Goal: Task Accomplishment & Management: Use online tool/utility

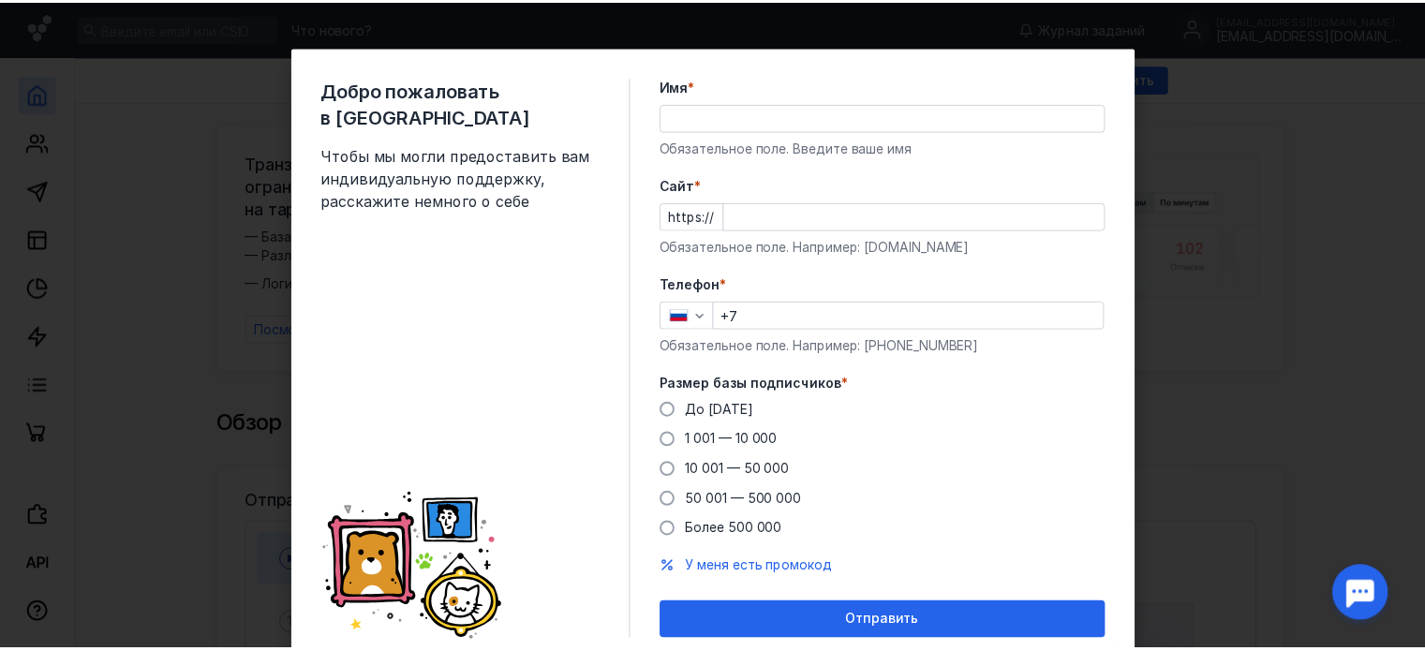
scroll to position [66, 0]
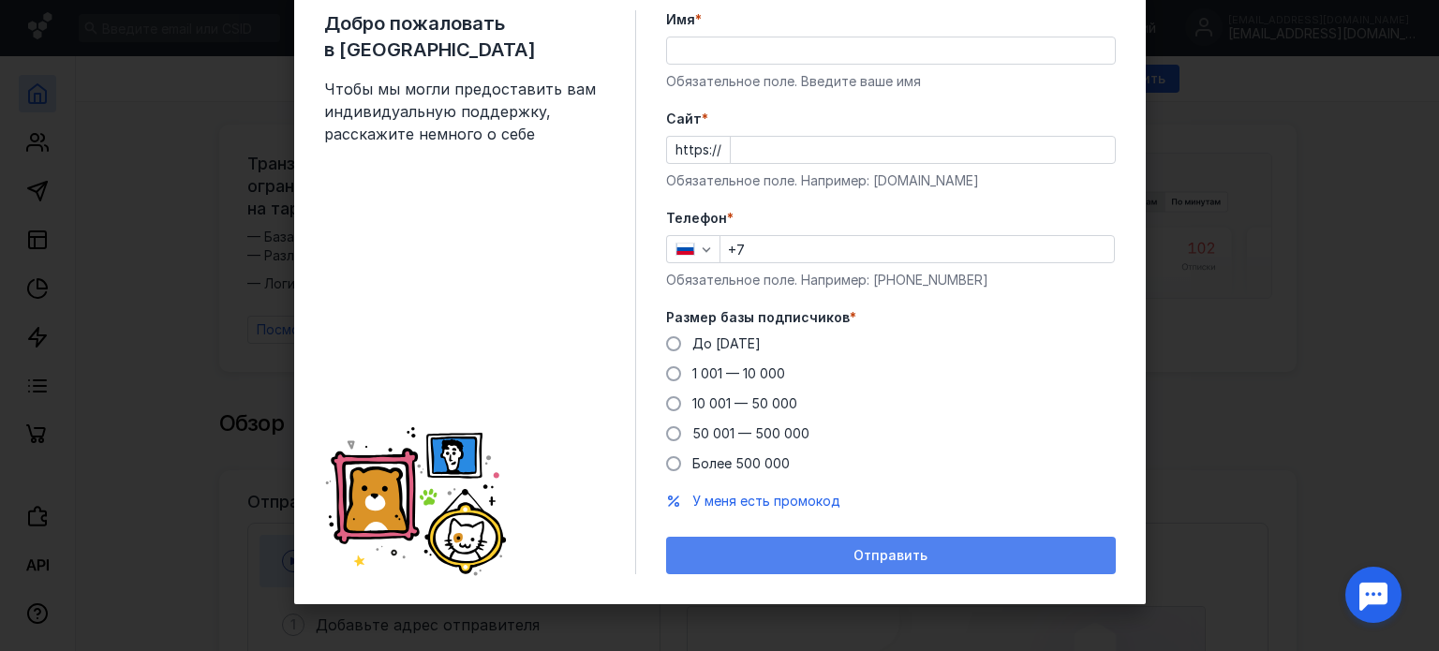
click at [923, 554] on div "Отправить" at bounding box center [890, 556] width 431 height 16
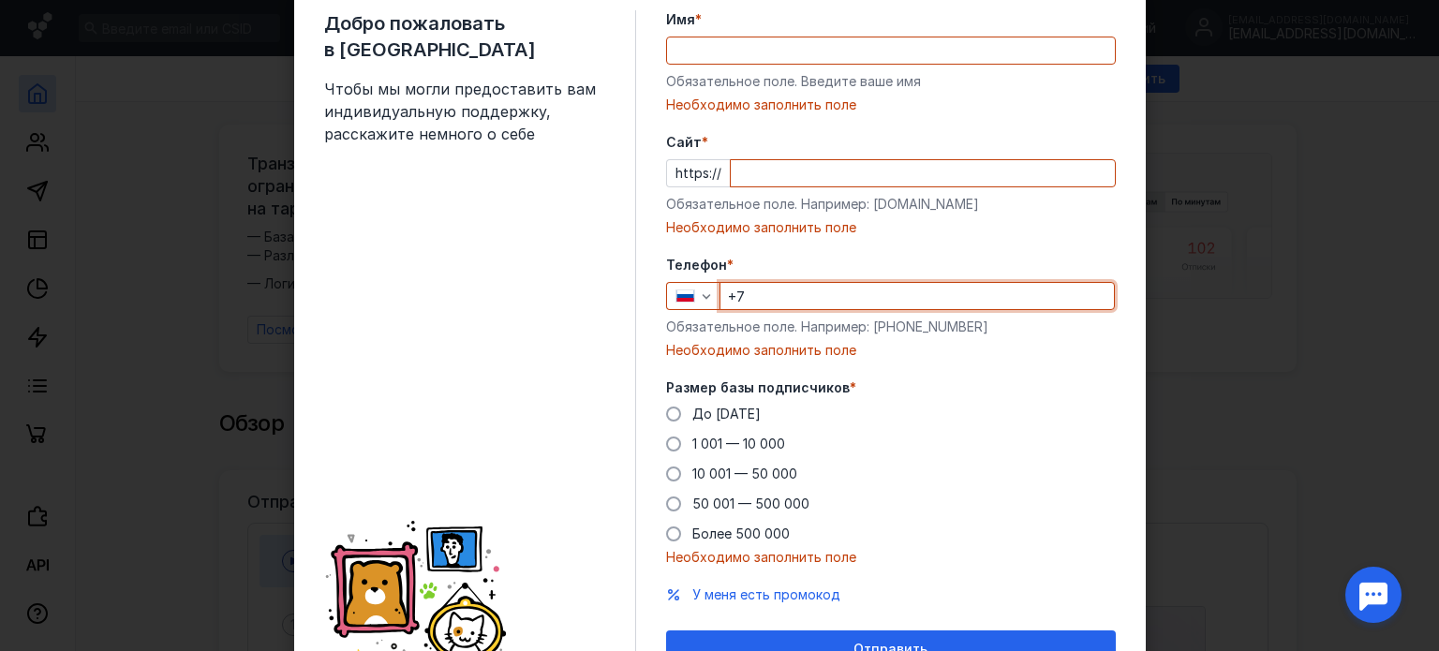
click at [766, 289] on input "+7" at bounding box center [916, 296] width 393 height 26
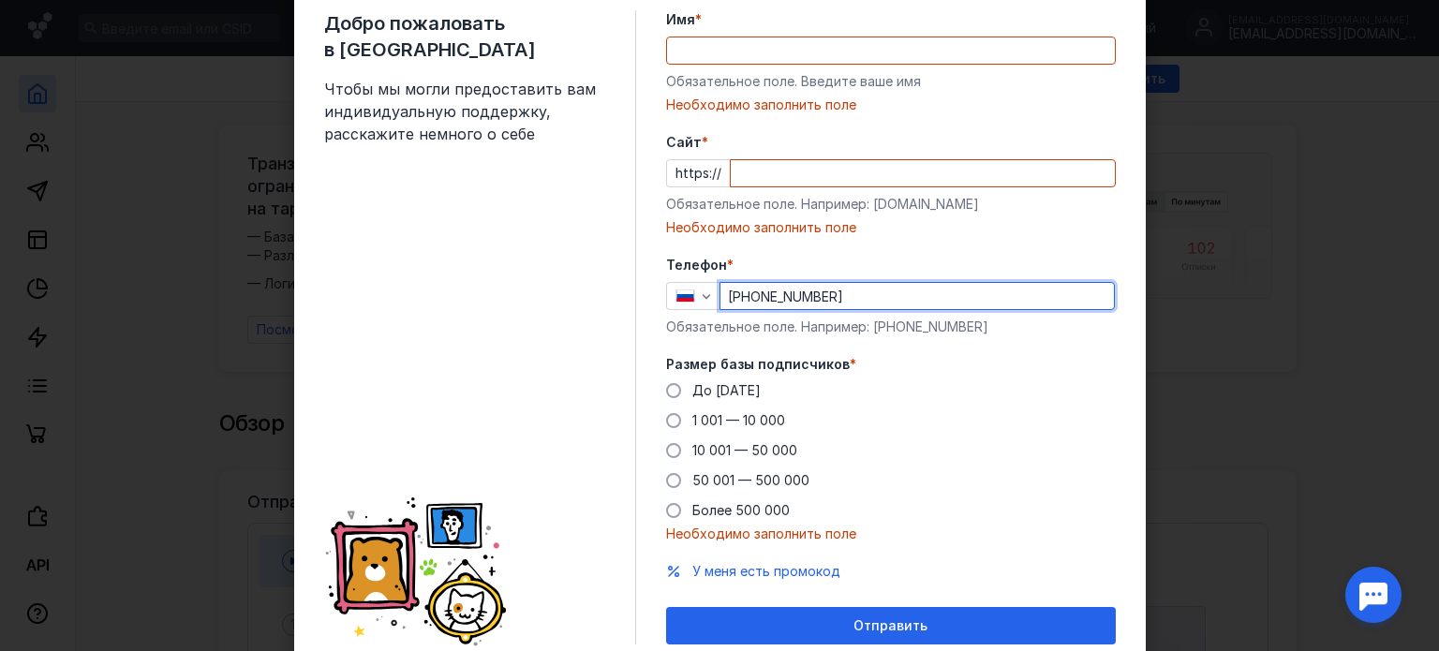
type input "[PHONE_NUMBER]"
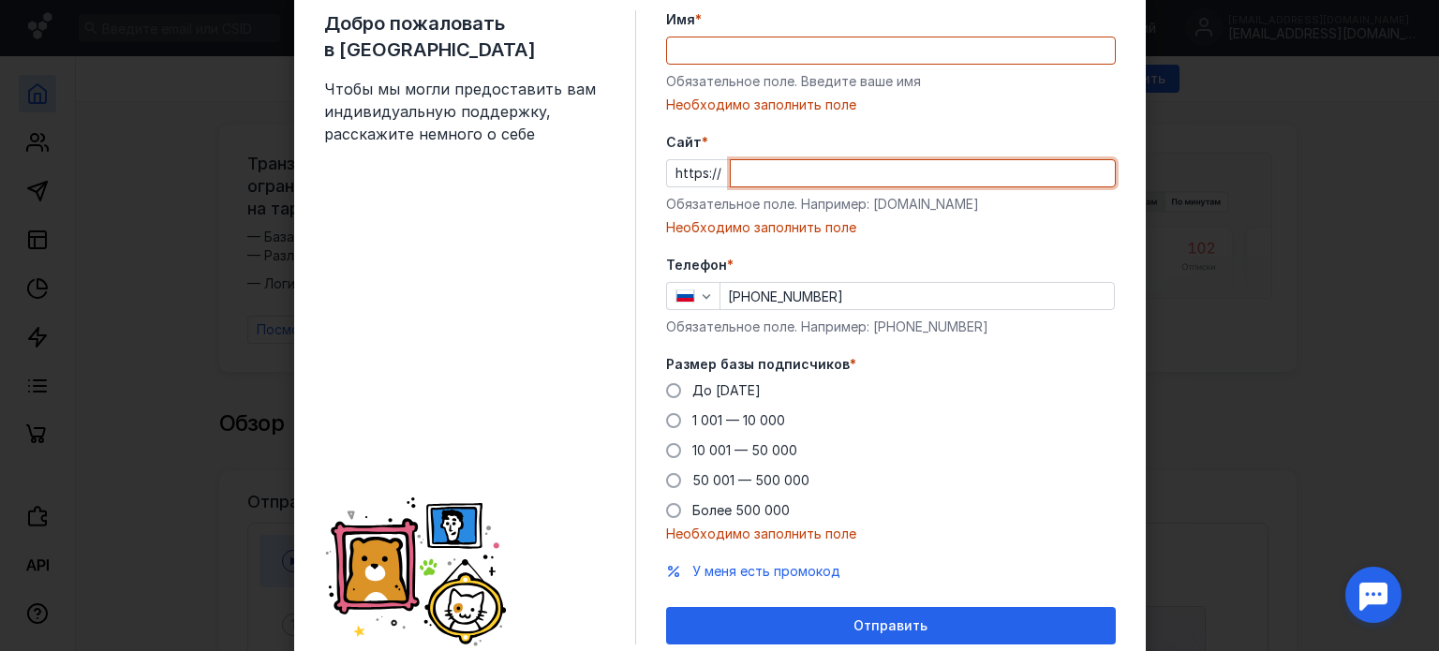
click at [743, 162] on input "Cайт *" at bounding box center [923, 173] width 384 height 26
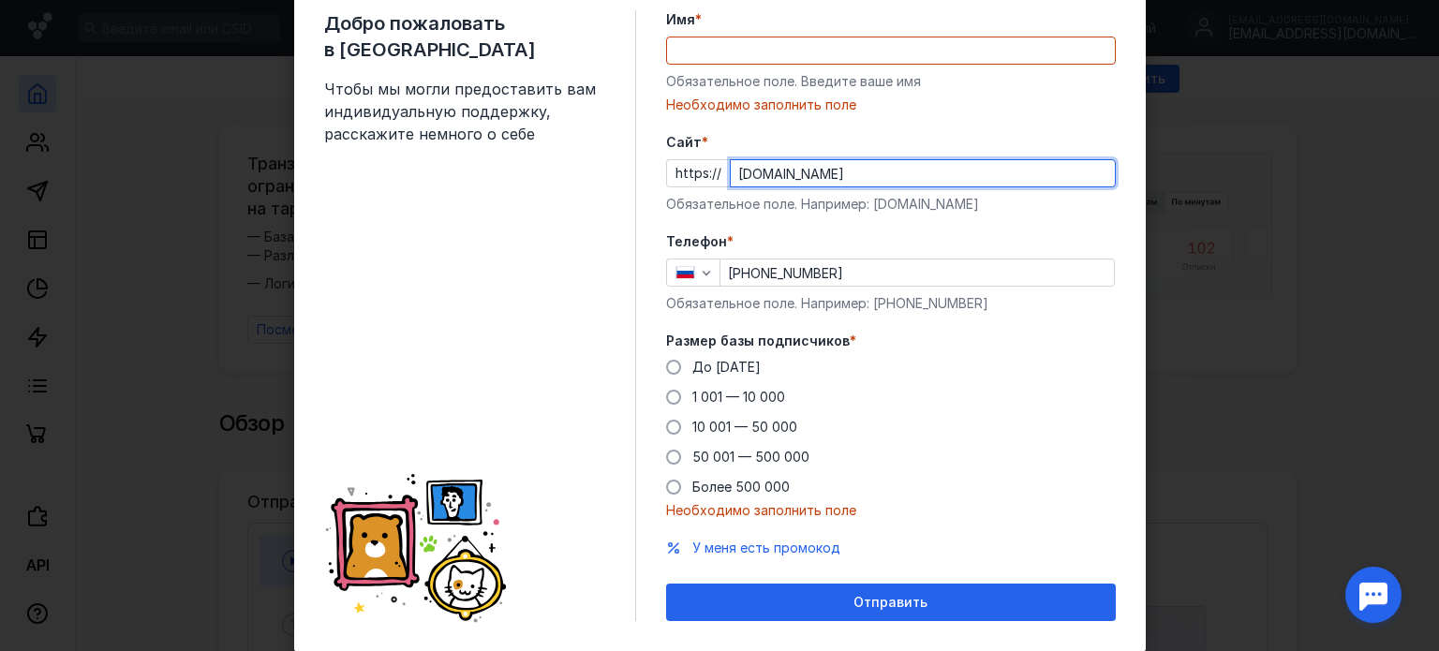
type input "[DOMAIN_NAME]"
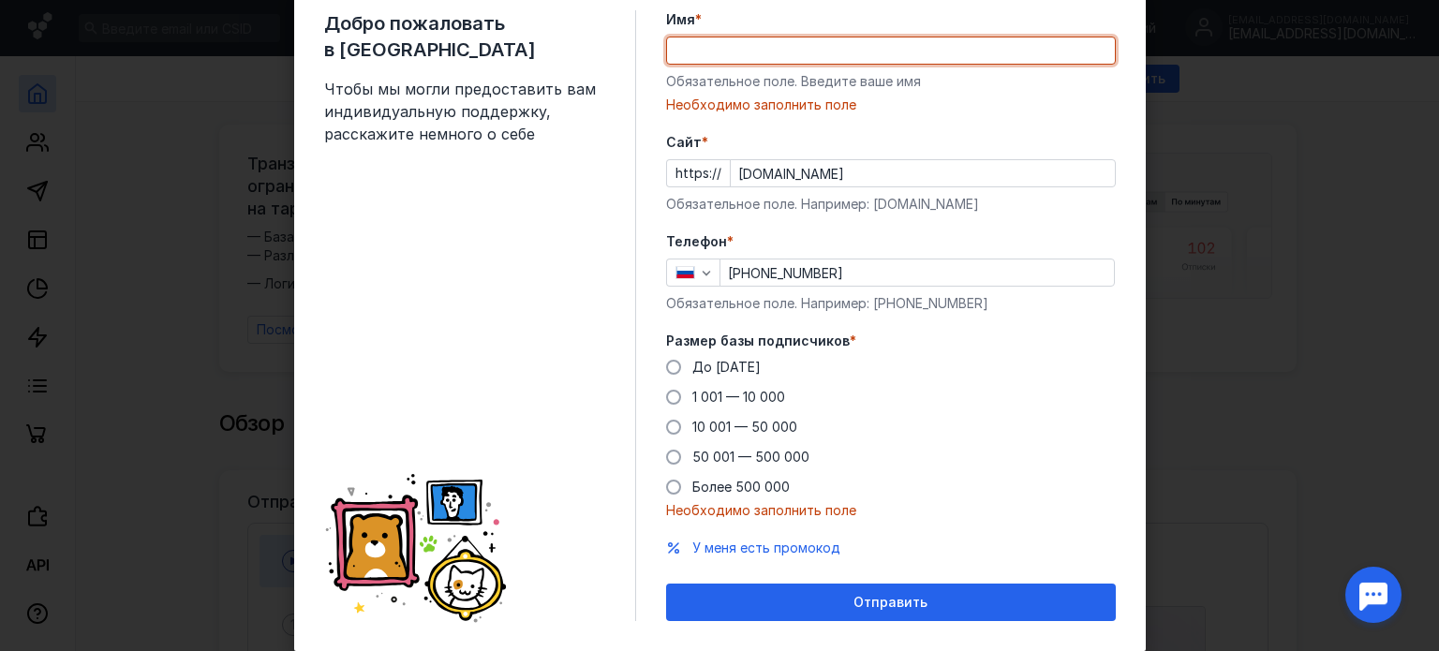
click at [766, 46] on input "Имя *" at bounding box center [891, 50] width 448 height 26
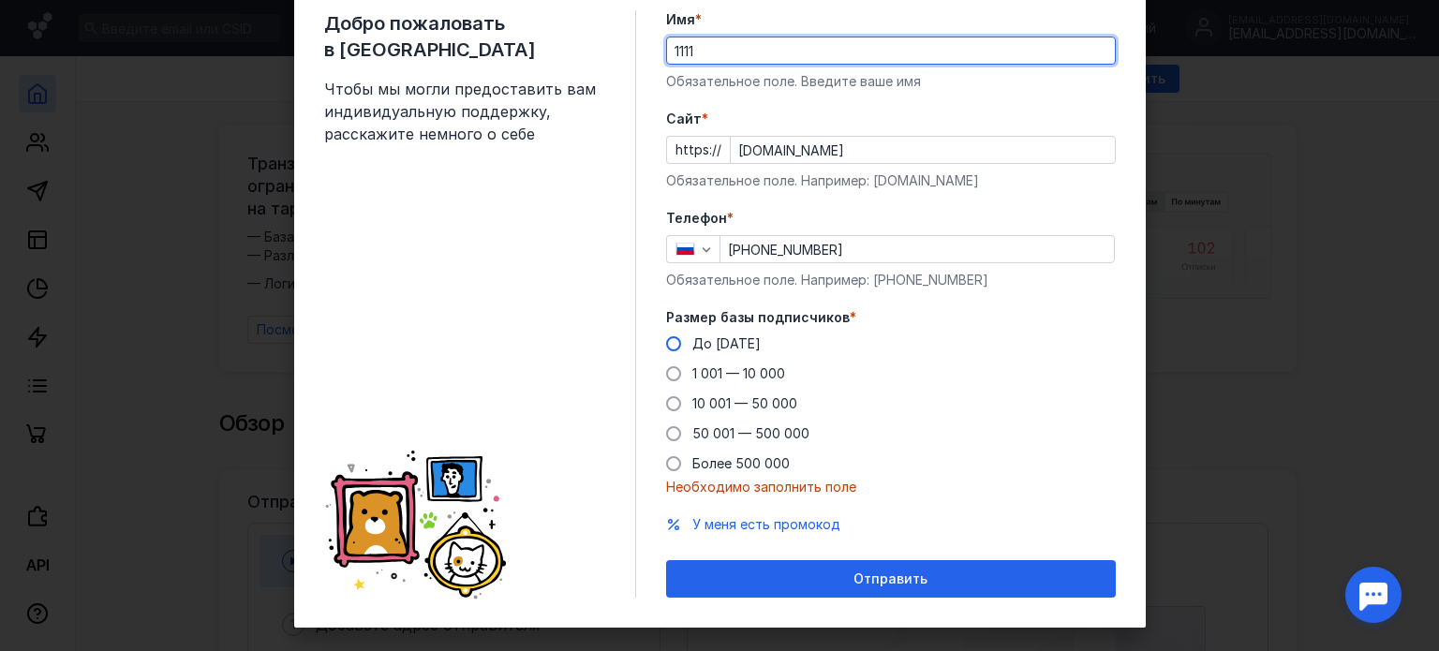
type input "1111"
click at [666, 340] on span at bounding box center [673, 343] width 15 height 15
click at [0, 0] on input "До [DATE]" at bounding box center [0, 0] width 0 height 0
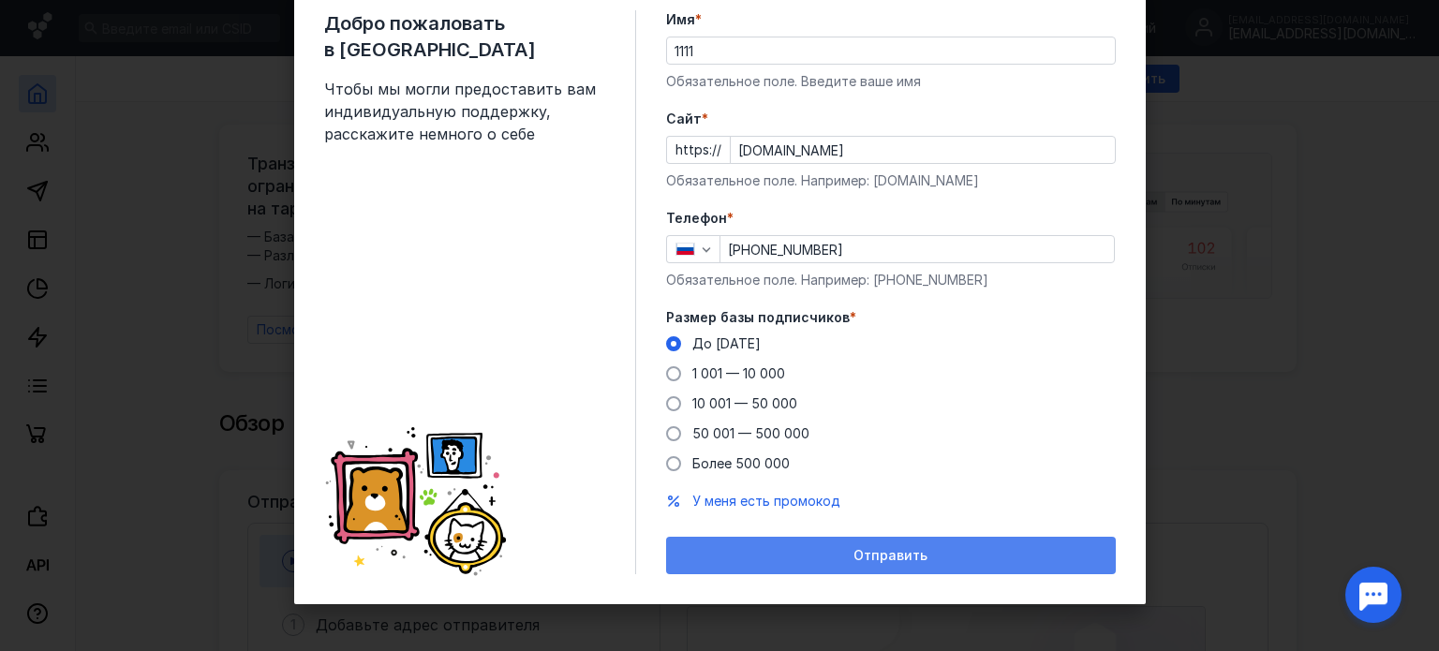
click at [899, 552] on span "Отправить" at bounding box center [890, 556] width 74 height 16
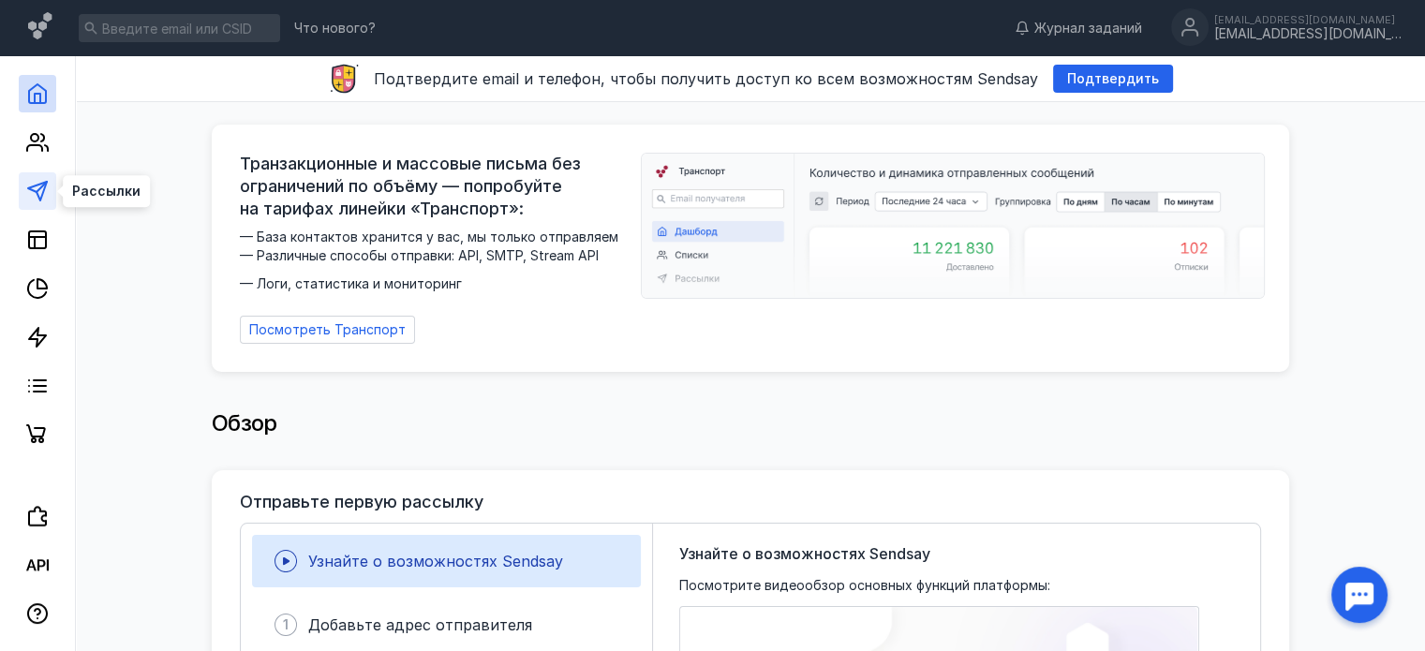
click at [34, 179] on link at bounding box center [37, 190] width 37 height 37
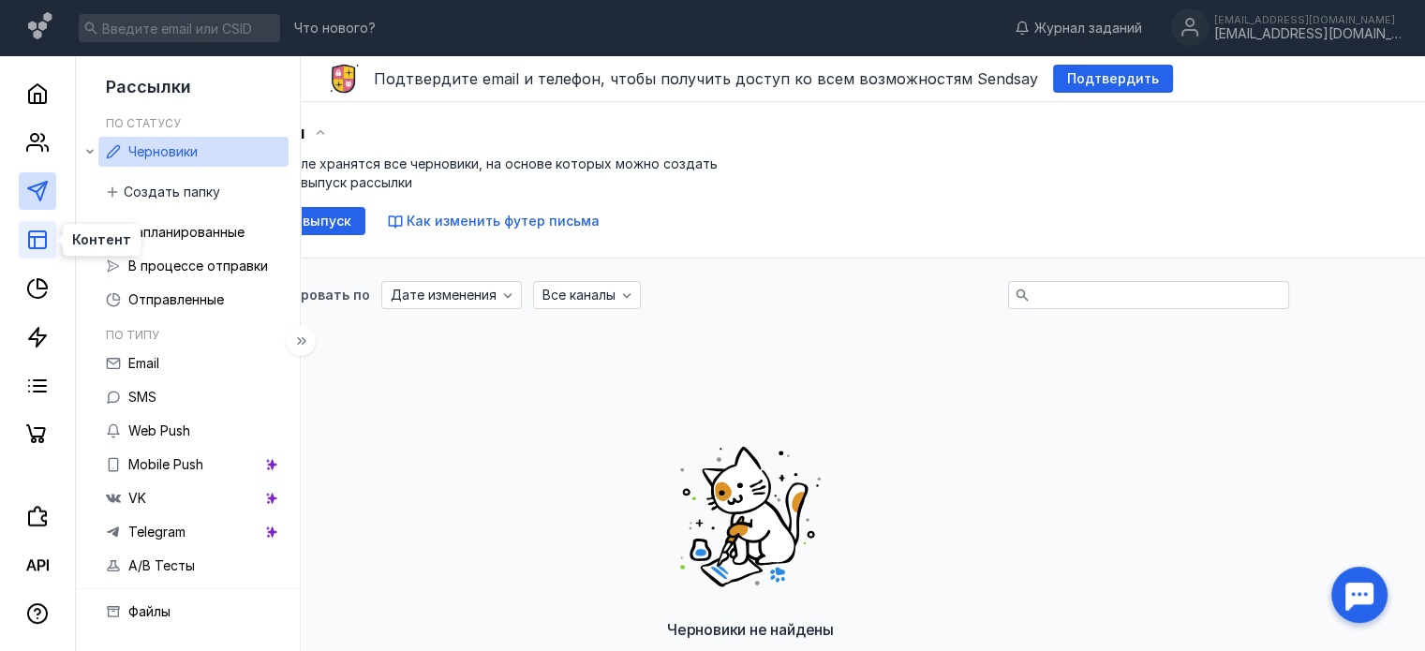
click at [37, 235] on icon at bounding box center [37, 240] width 22 height 22
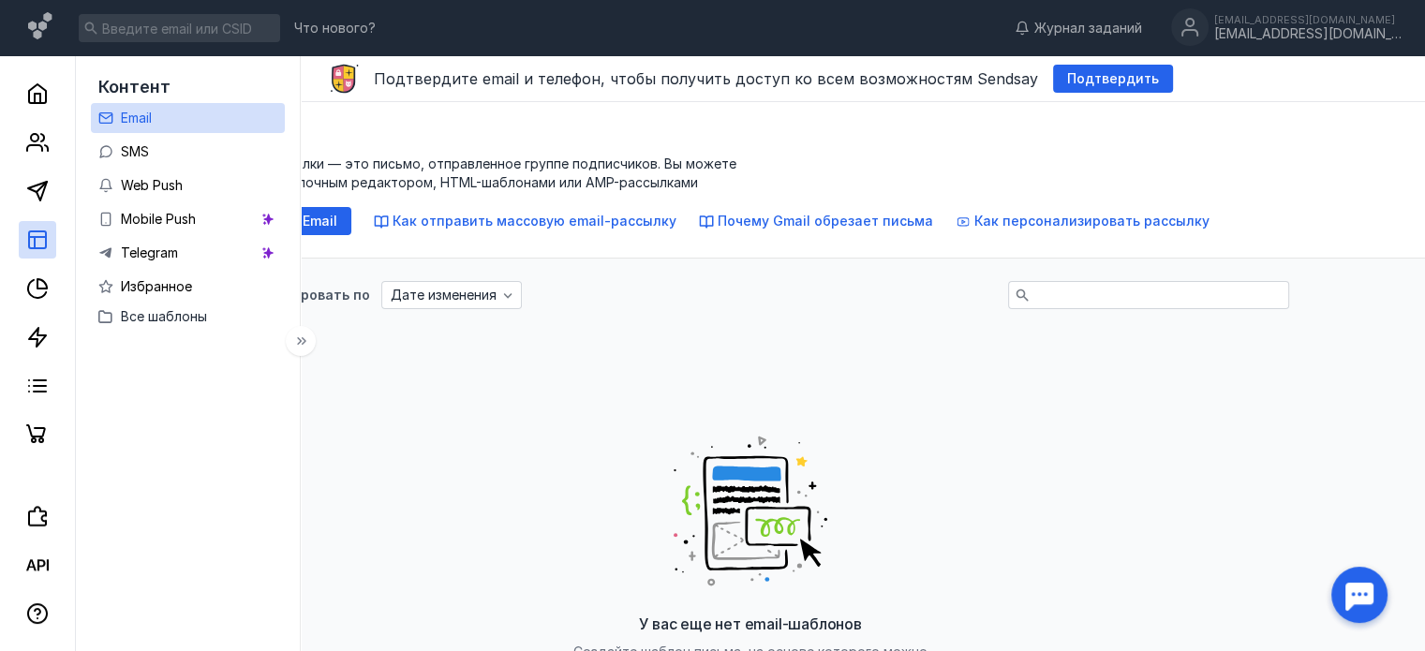
click at [172, 121] on link "Email" at bounding box center [188, 118] width 194 height 30
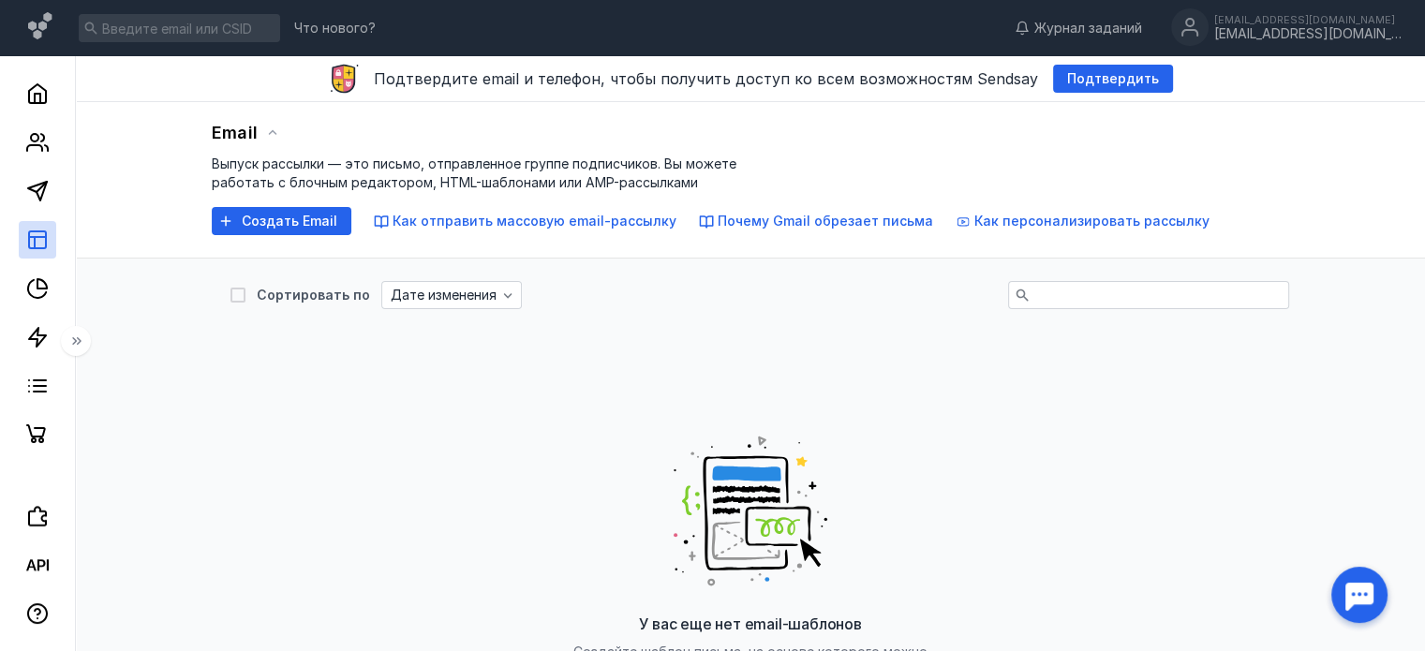
click at [877, 316] on div "Сортировать по Дате изменения У вас еще нет email-шаблонов Создайте шаблон пись…" at bounding box center [750, 566] width 1077 height 616
click at [287, 220] on span "Создать Email" at bounding box center [290, 222] width 96 height 16
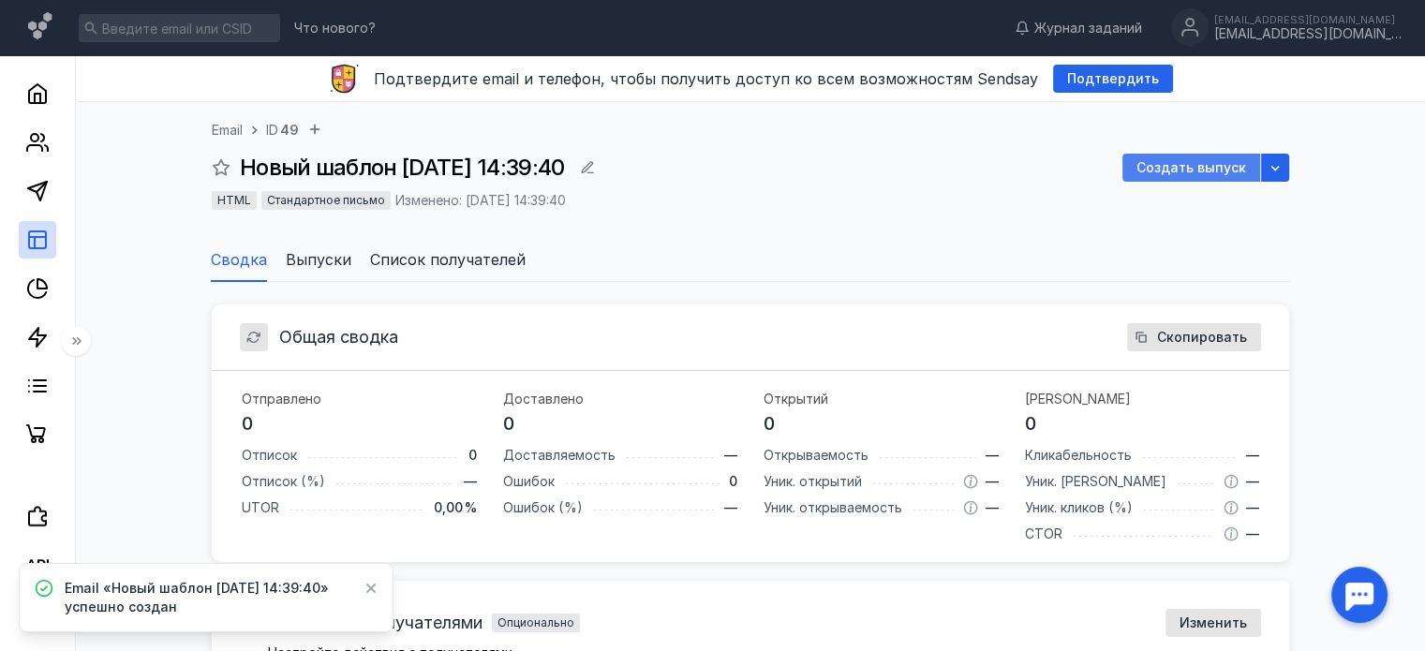
click at [1139, 171] on div "Создать выпуск" at bounding box center [1191, 168] width 128 height 16
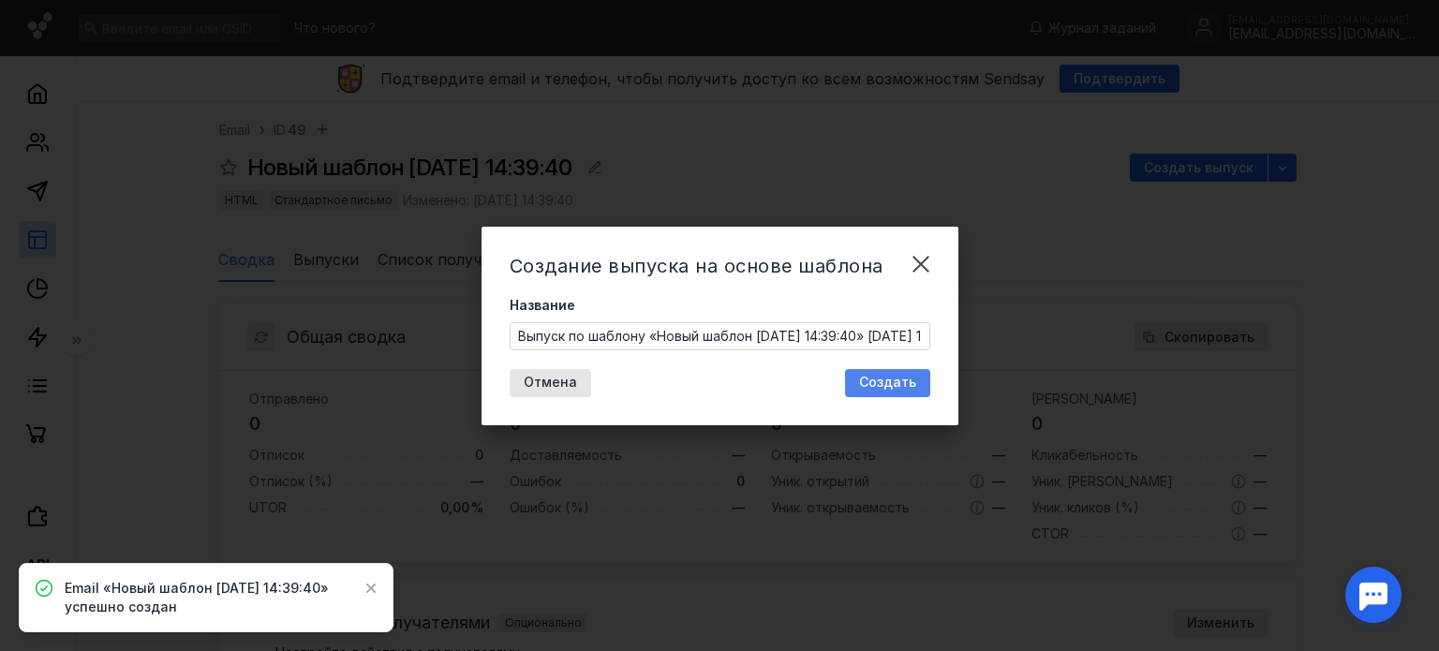
click at [906, 381] on span "Создать" at bounding box center [887, 383] width 57 height 16
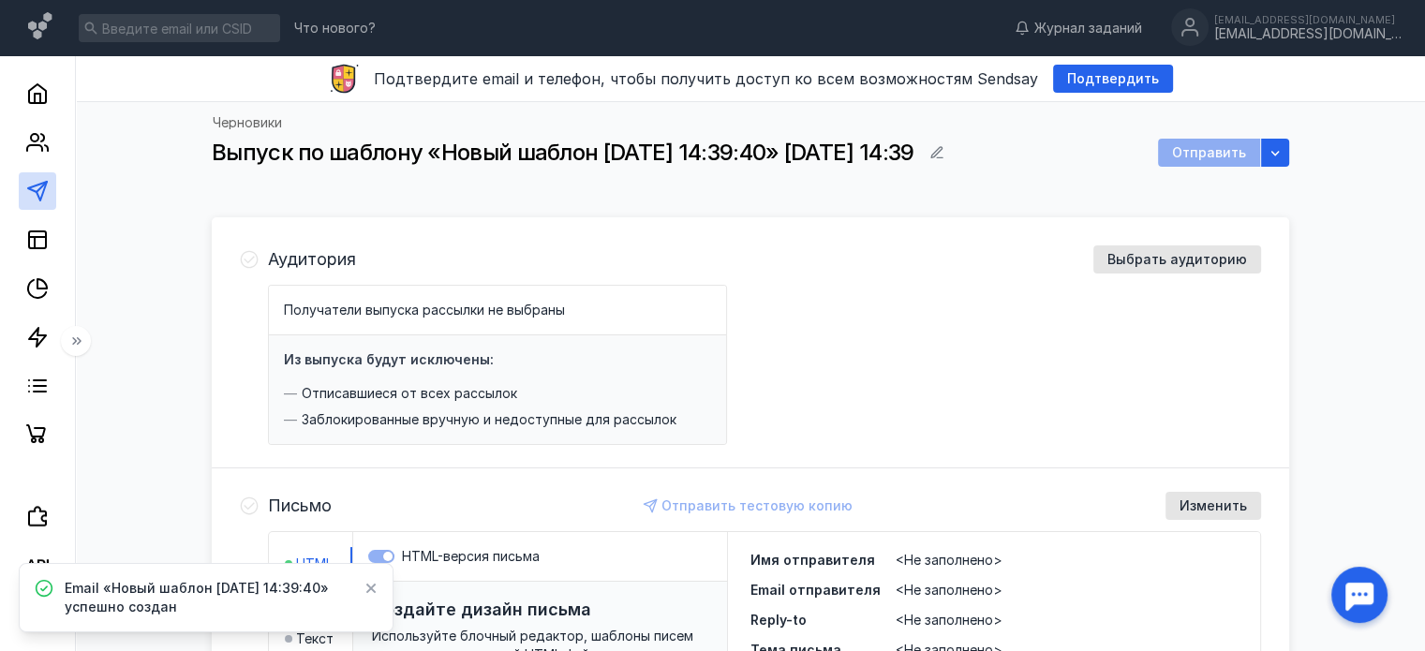
scroll to position [281, 0]
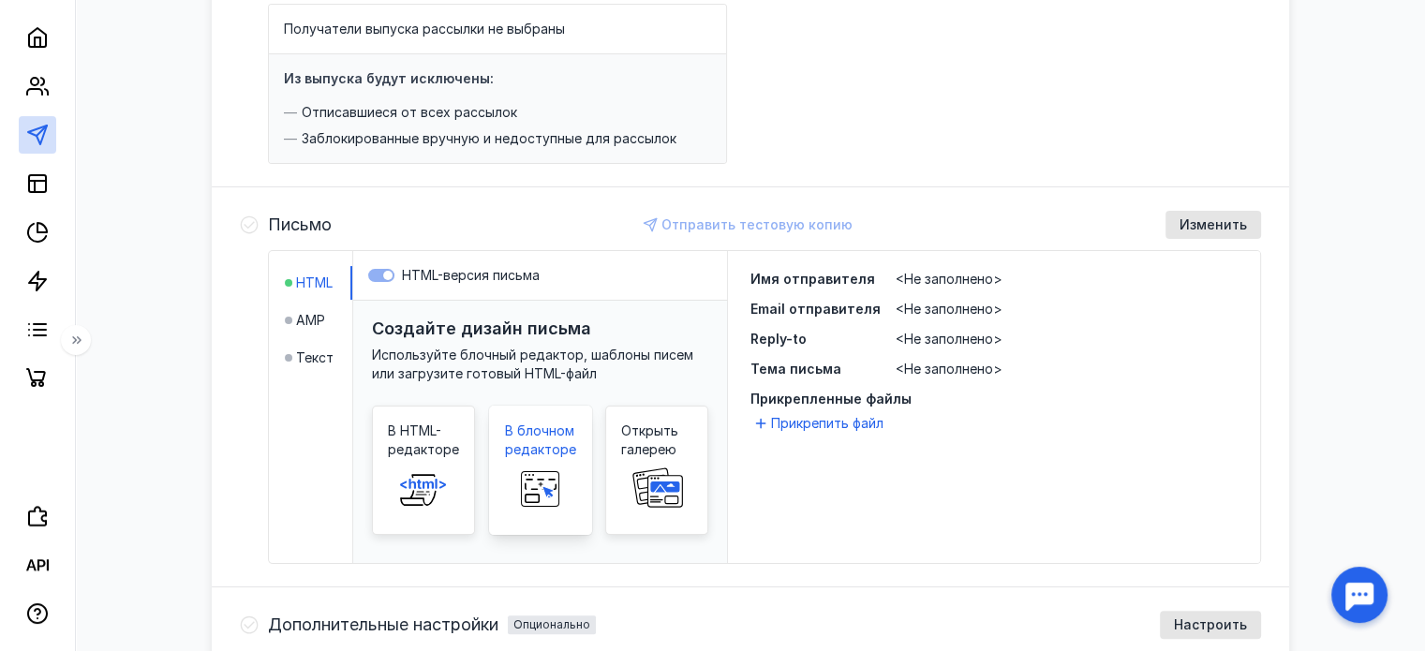
click at [547, 442] on span "В блочном редакторе" at bounding box center [540, 439] width 71 height 37
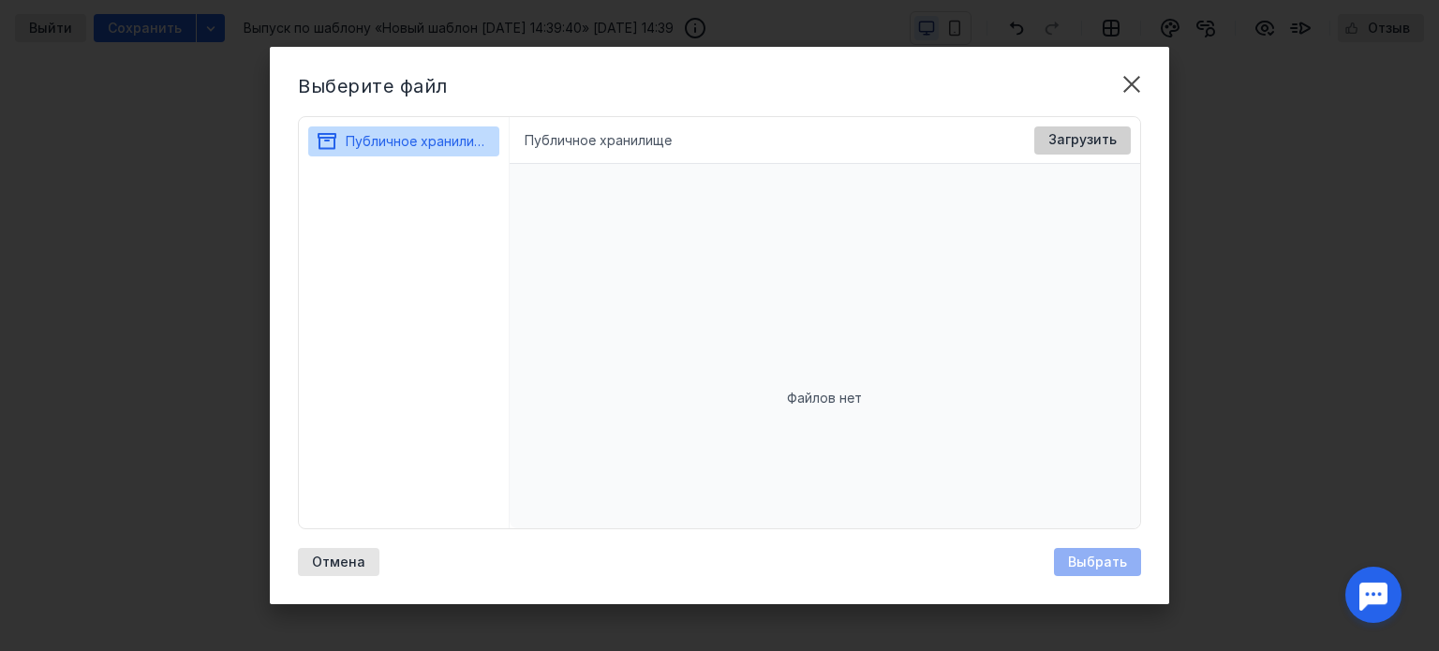
click at [1075, 141] on span "Загрузить" at bounding box center [1082, 140] width 68 height 16
